Goal: Task Accomplishment & Management: Manage account settings

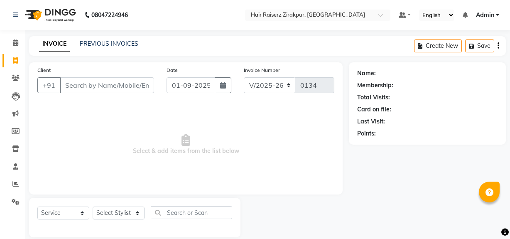
select select "8680"
select select "service"
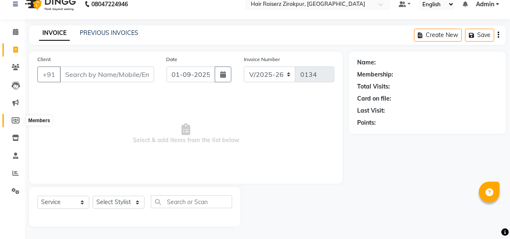
click at [13, 123] on span at bounding box center [15, 121] width 15 height 10
select select
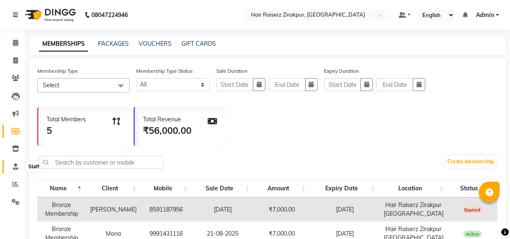
click at [15, 169] on icon at bounding box center [15, 166] width 5 height 6
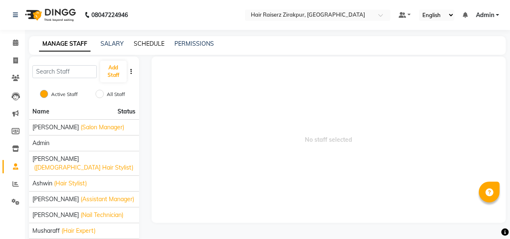
click at [148, 42] on link "SCHEDULE" at bounding box center [149, 43] width 31 height 7
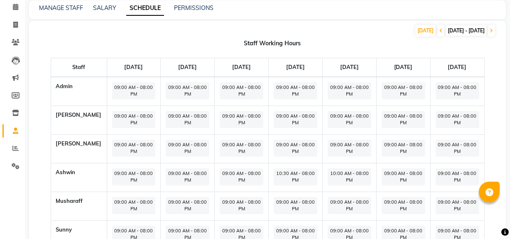
scroll to position [32, 0]
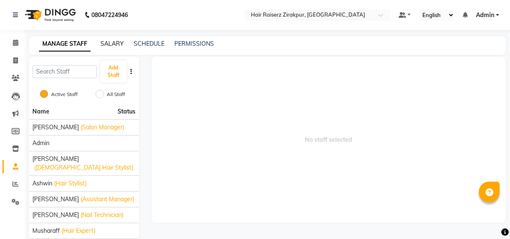
click at [107, 45] on link "SALARY" at bounding box center [112, 43] width 23 height 7
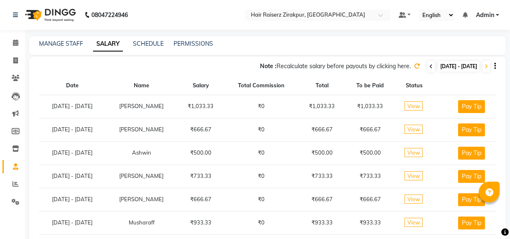
click at [430, 66] on icon at bounding box center [431, 66] width 3 height 5
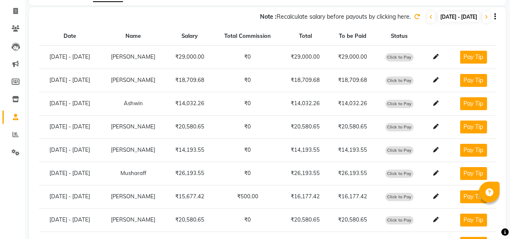
scroll to position [40, 0]
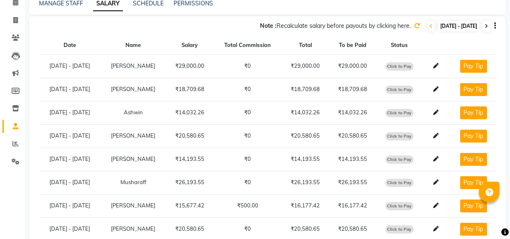
click at [486, 28] on icon at bounding box center [486, 26] width 3 height 5
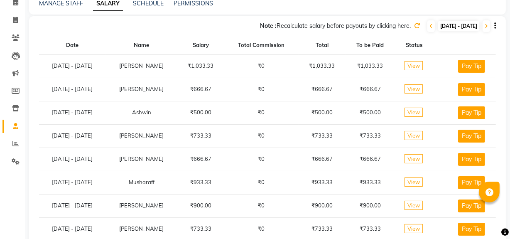
click at [419, 67] on span "View" at bounding box center [414, 65] width 18 height 9
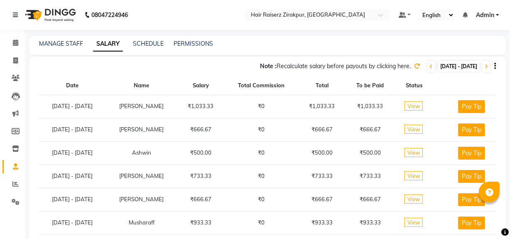
scroll to position [55, 0]
